Goal: Transaction & Acquisition: Purchase product/service

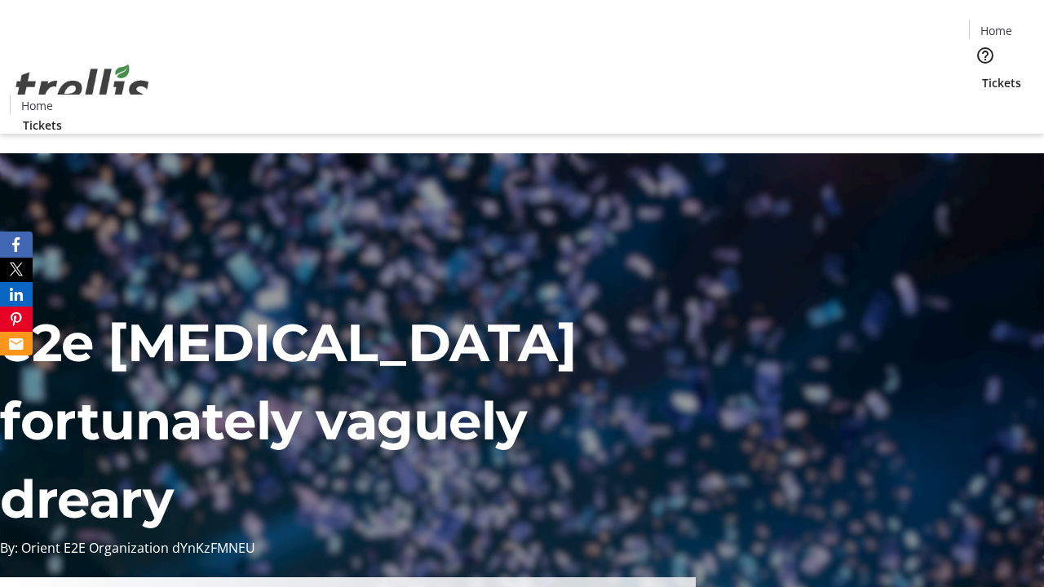
click at [982, 74] on span "Tickets" at bounding box center [1001, 82] width 39 height 17
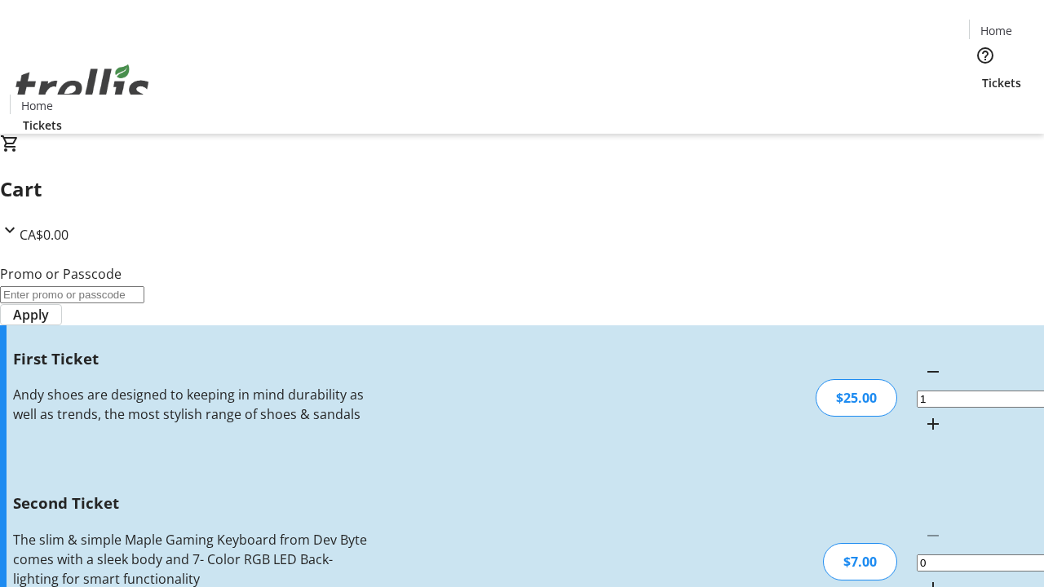
click at [923, 578] on mat-icon "Increment by one" at bounding box center [933, 588] width 20 height 20
type input "2"
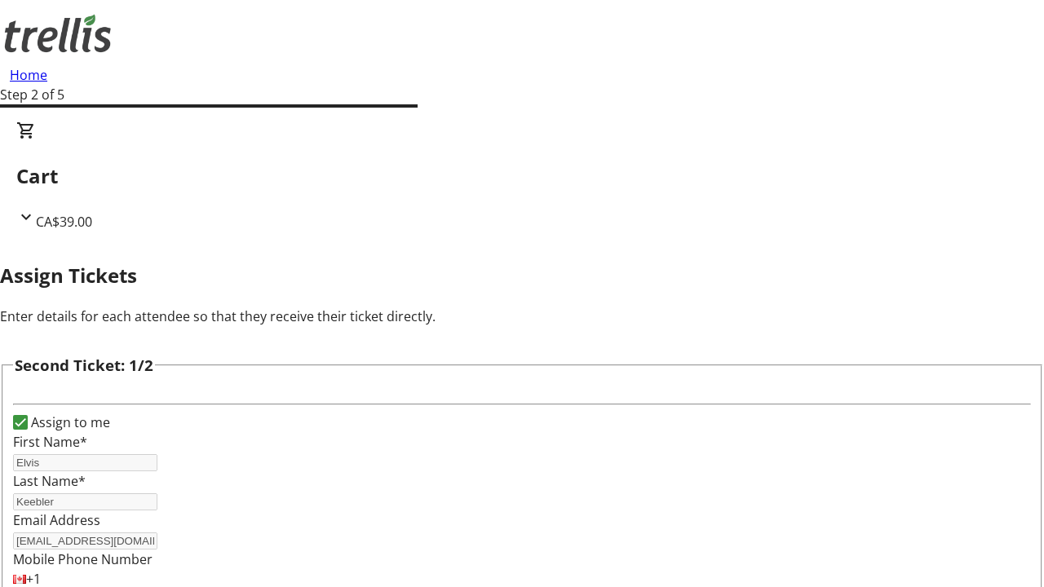
type input "Conor"
type input "[PERSON_NAME]"
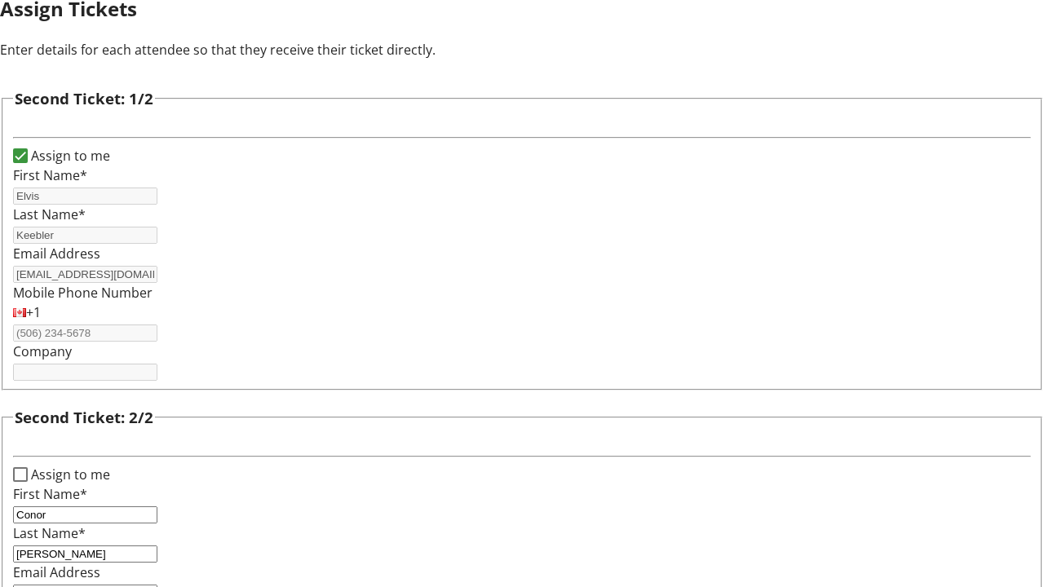
type input "[EMAIL_ADDRESS][DOMAIN_NAME]"
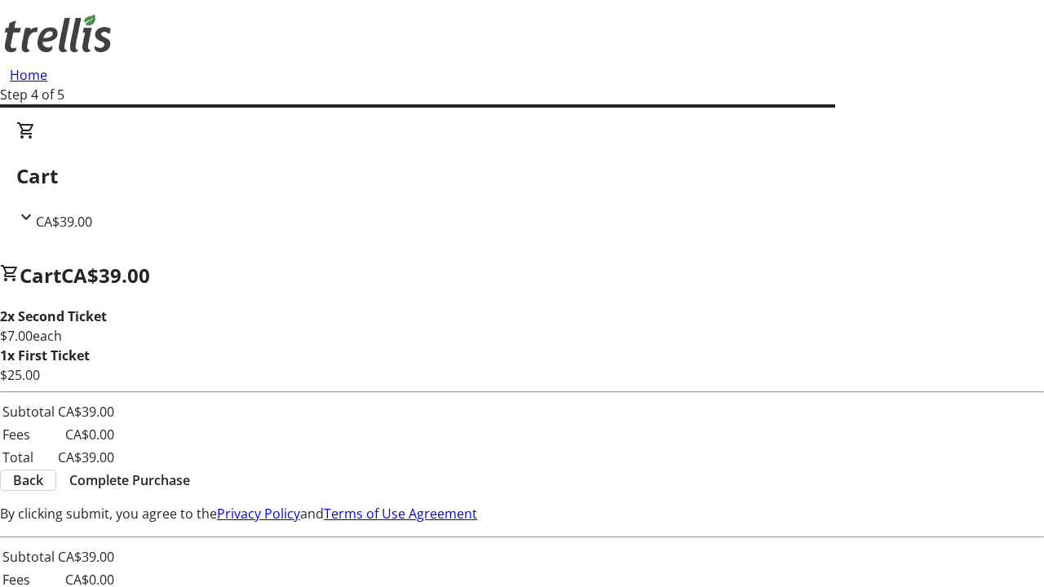
click at [43, 483] on span "Back" at bounding box center [28, 481] width 30 height 20
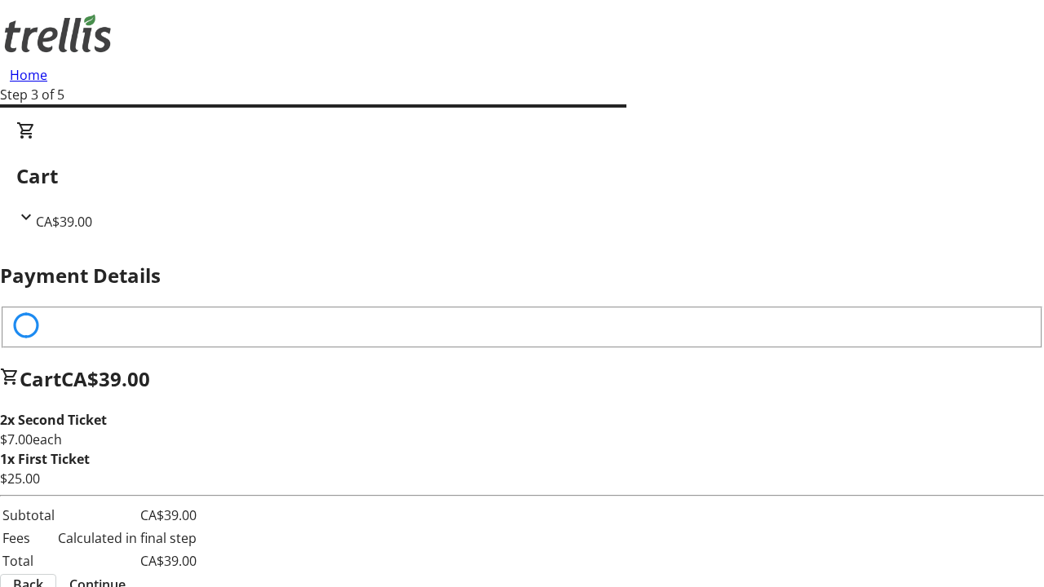
click at [43, 575] on span "Back" at bounding box center [28, 585] width 30 height 20
